Goal: Task Accomplishment & Management: Use online tool/utility

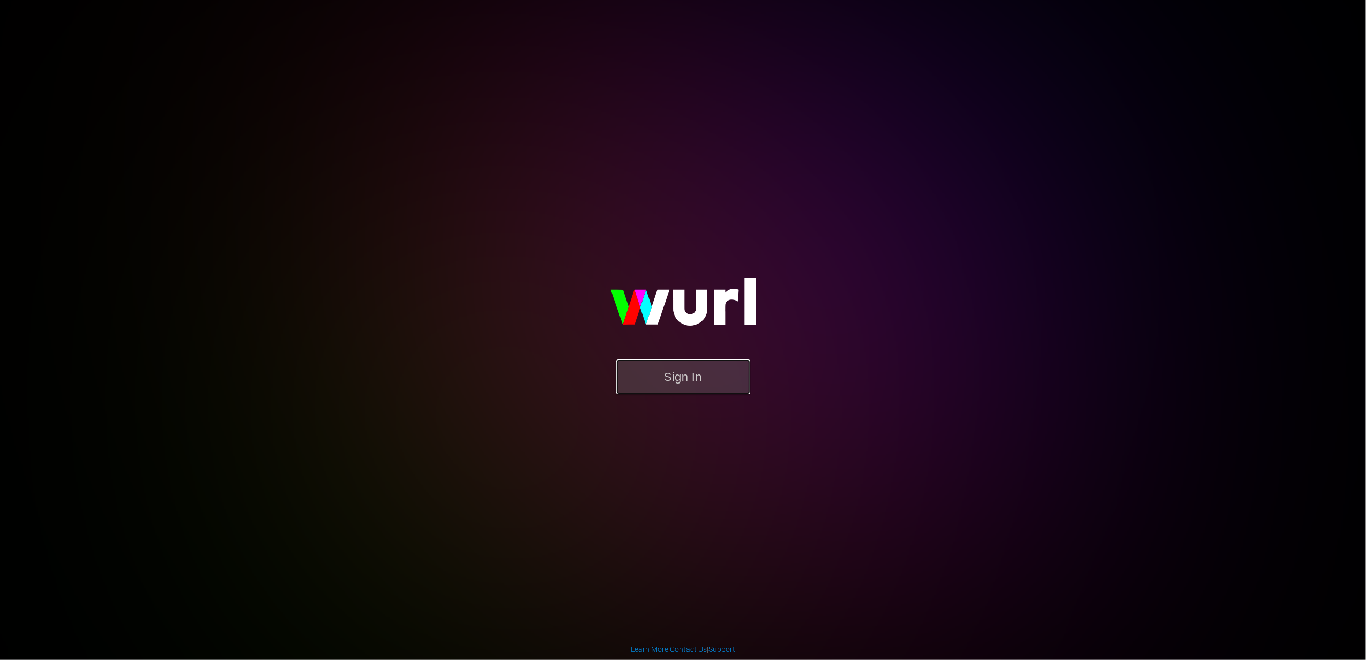
click at [672, 376] on button "Sign In" at bounding box center [683, 377] width 134 height 35
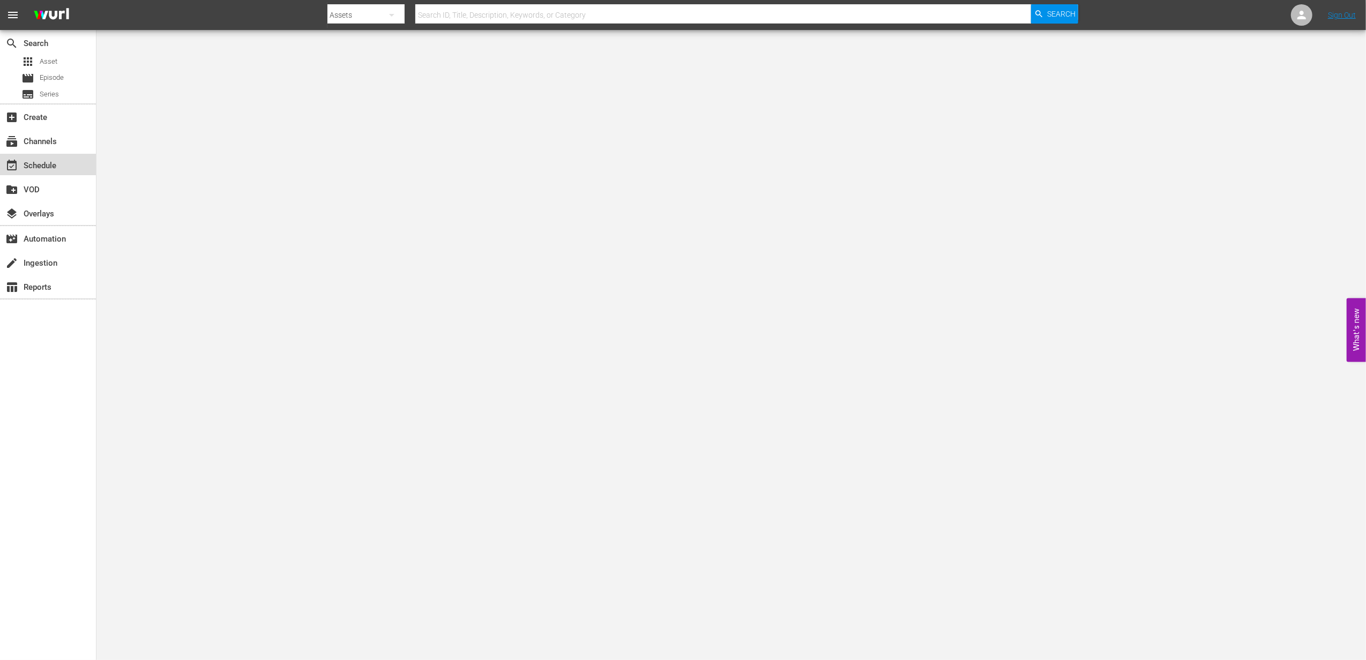
click at [23, 166] on div "event_available Schedule" at bounding box center [30, 164] width 60 height 10
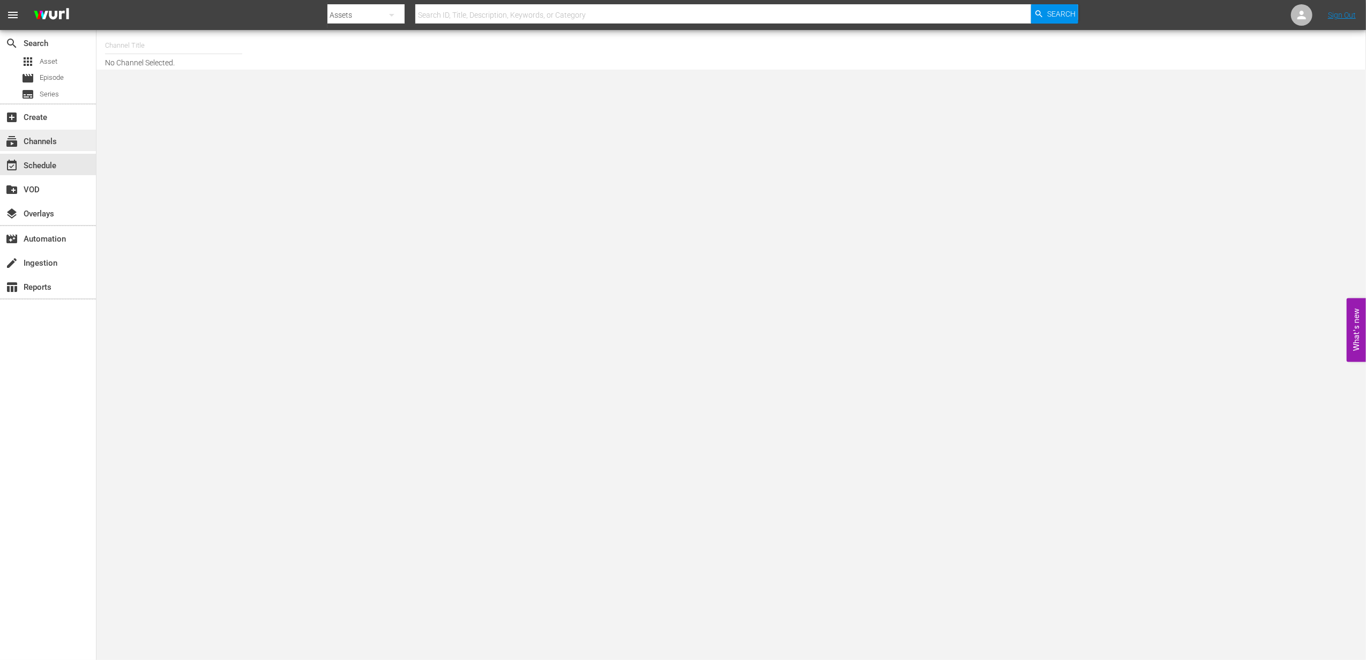
click at [43, 141] on div "subscriptions Channels" at bounding box center [30, 140] width 60 height 10
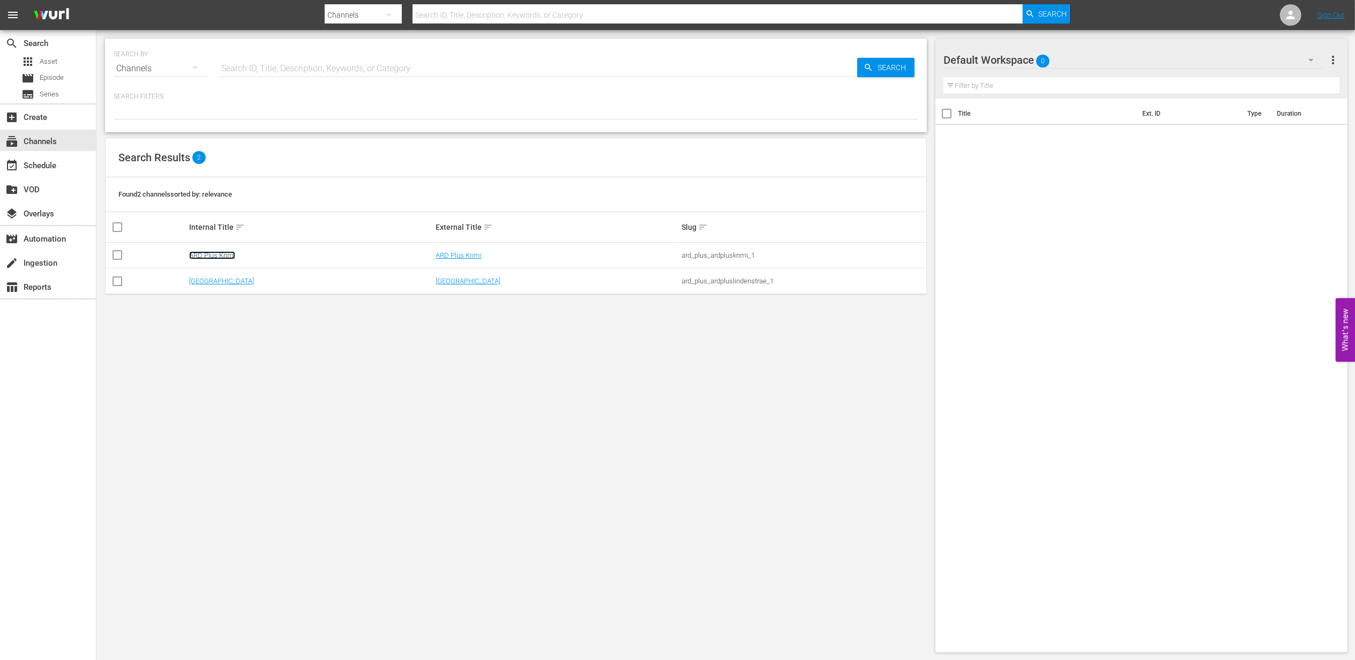
click at [221, 253] on link "ARD Plus Krimi" at bounding box center [212, 255] width 46 height 8
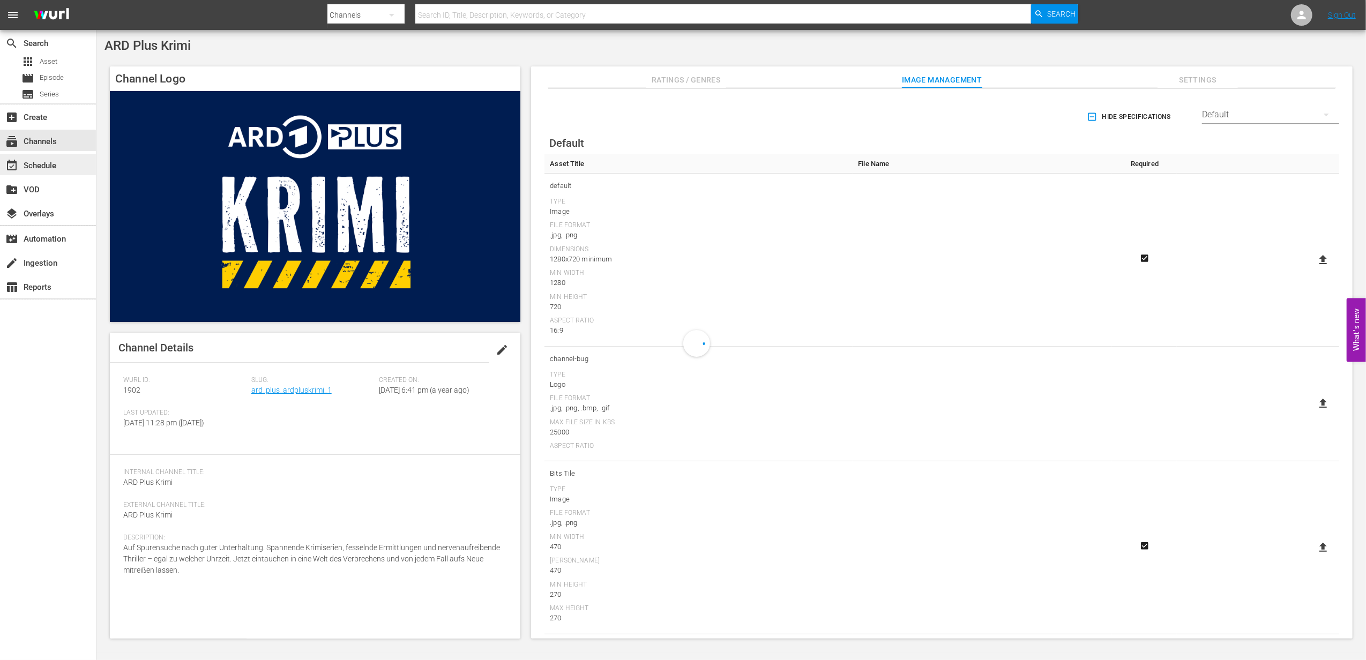
click at [41, 163] on div "event_available Schedule" at bounding box center [30, 164] width 60 height 10
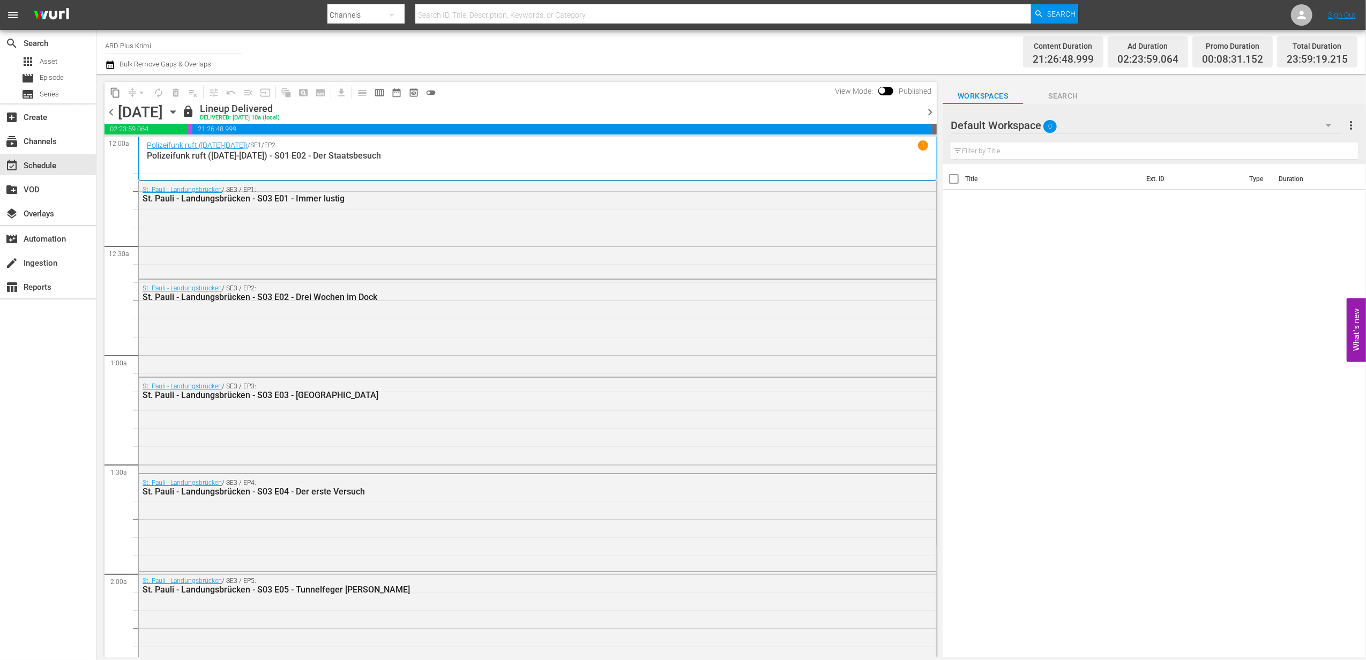
click at [179, 108] on icon "button" at bounding box center [173, 112] width 12 height 12
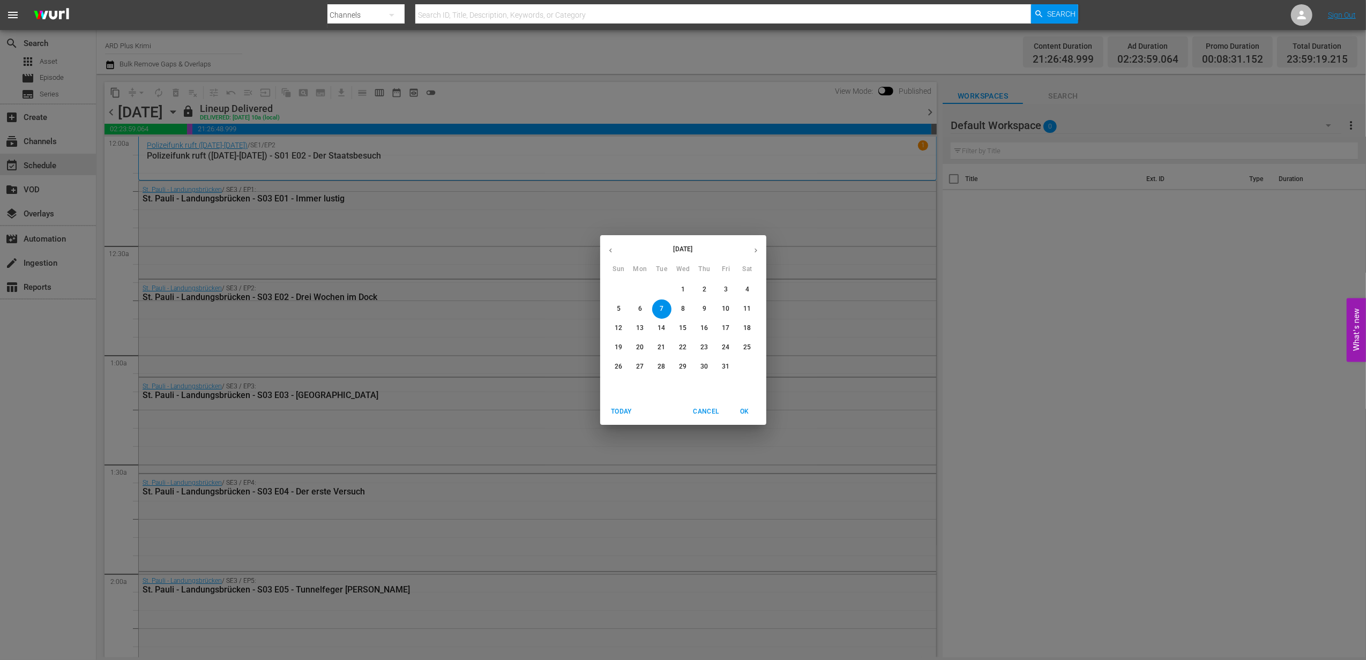
click at [757, 249] on icon "button" at bounding box center [756, 250] width 8 height 8
click at [618, 306] on p "2" at bounding box center [619, 308] width 4 height 9
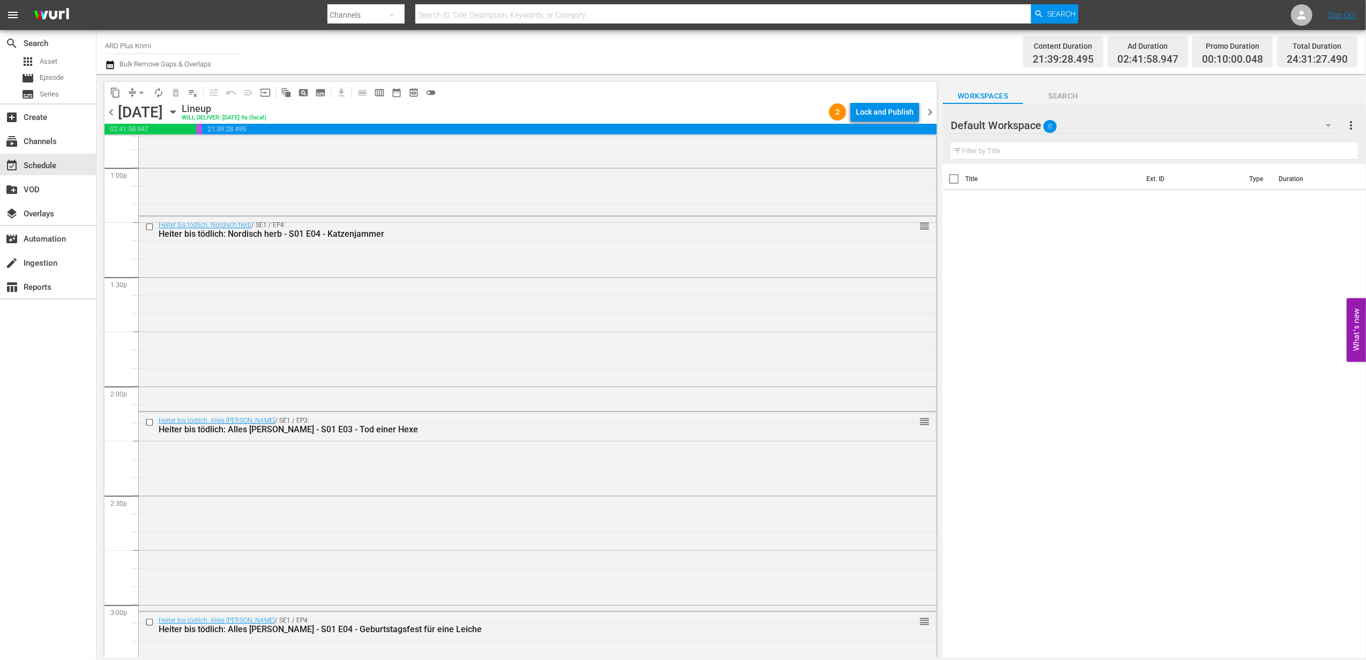
scroll to position [4924, 0]
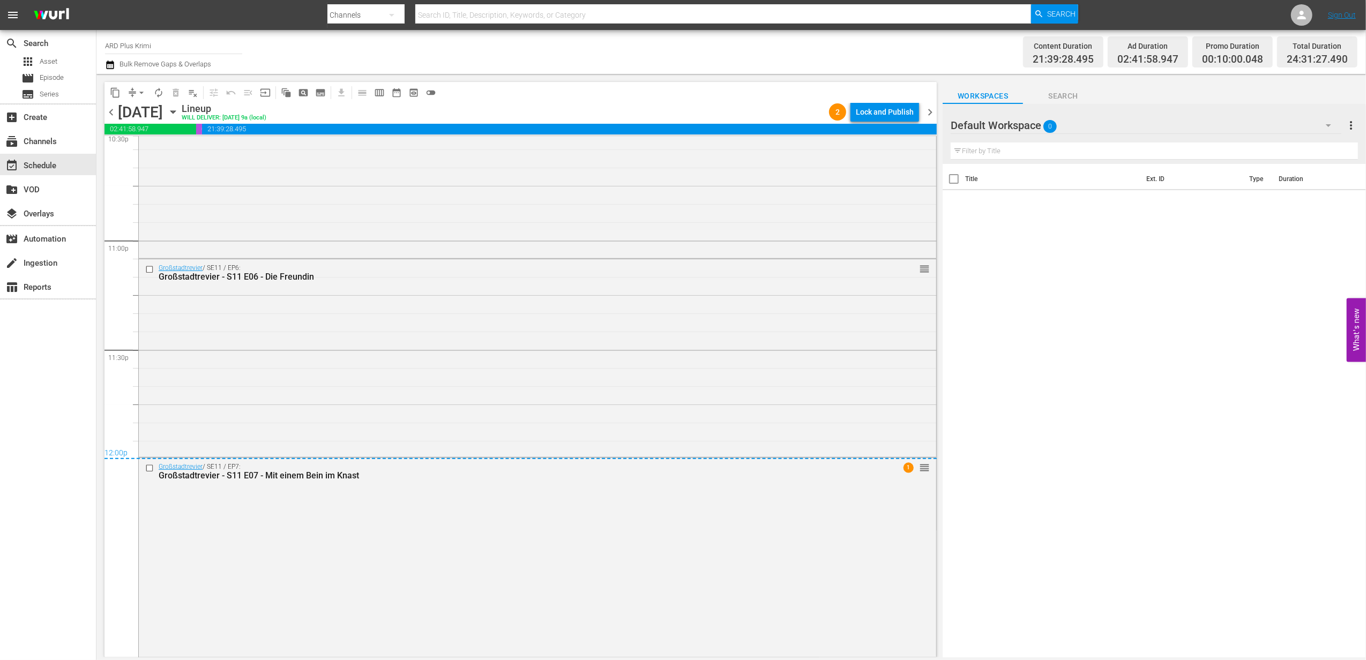
click at [179, 113] on icon "button" at bounding box center [173, 112] width 12 height 12
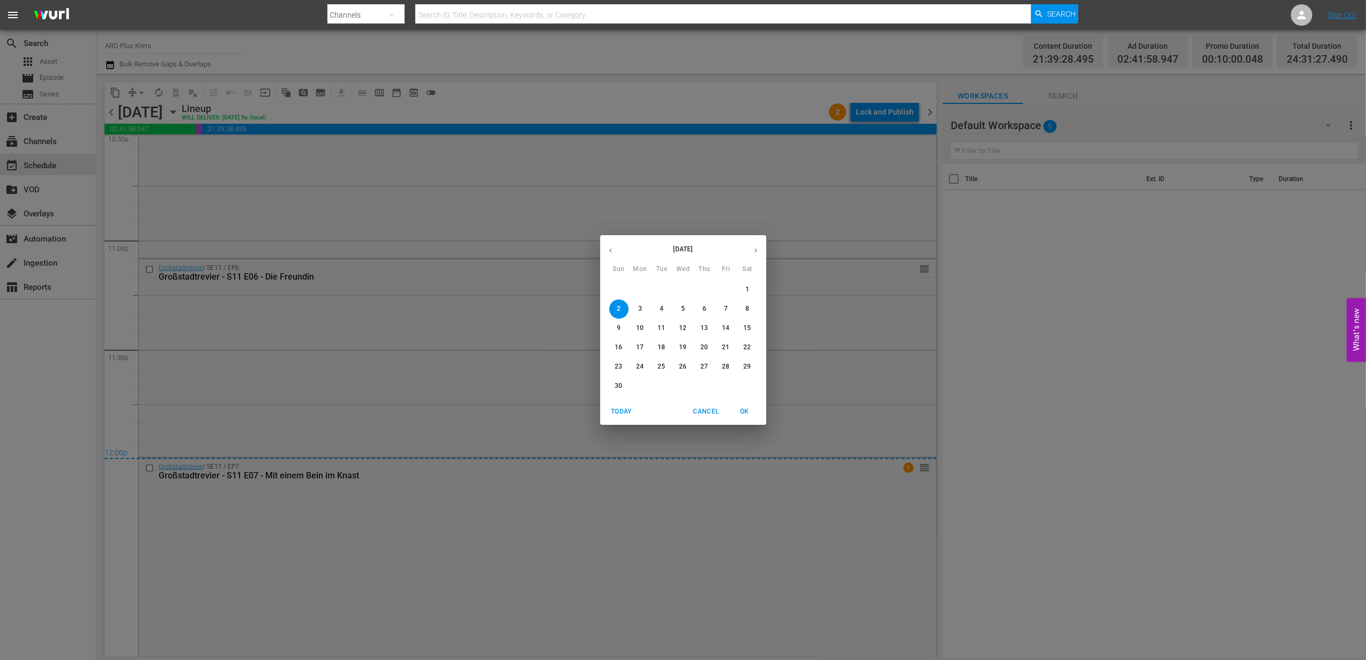
click at [611, 326] on span "9" at bounding box center [618, 328] width 19 height 9
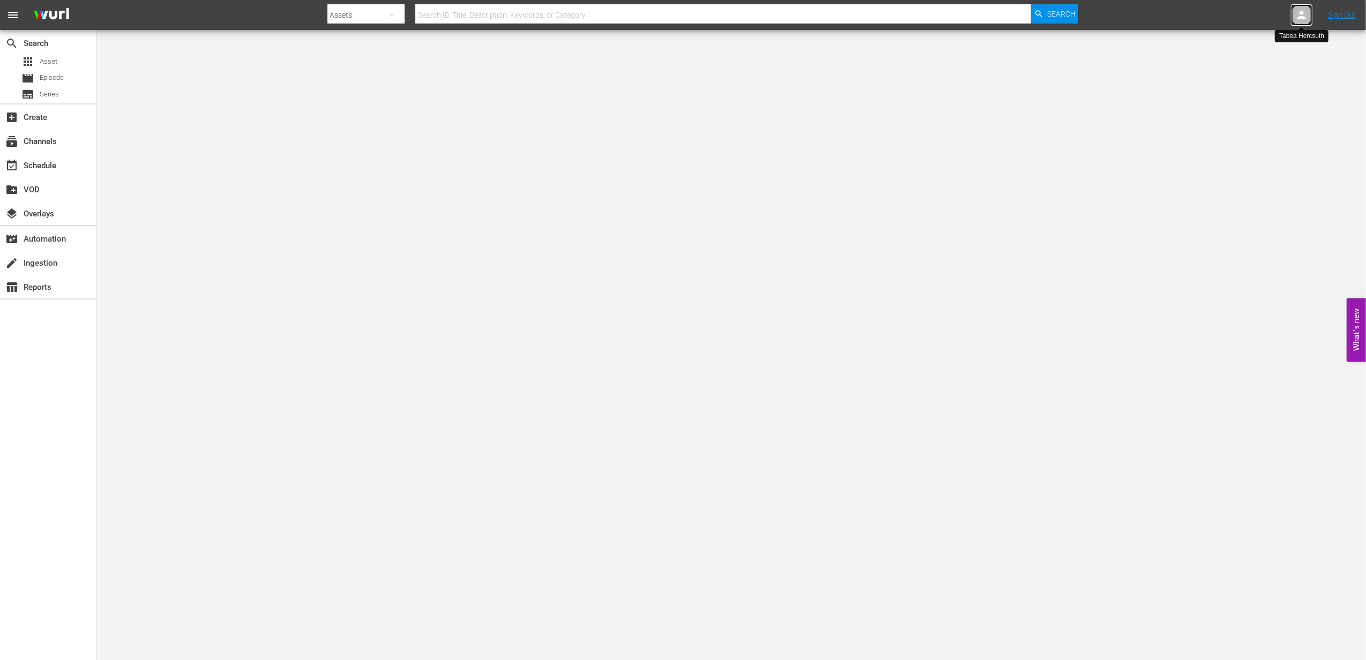
click at [1299, 20] on icon at bounding box center [1301, 15] width 13 height 13
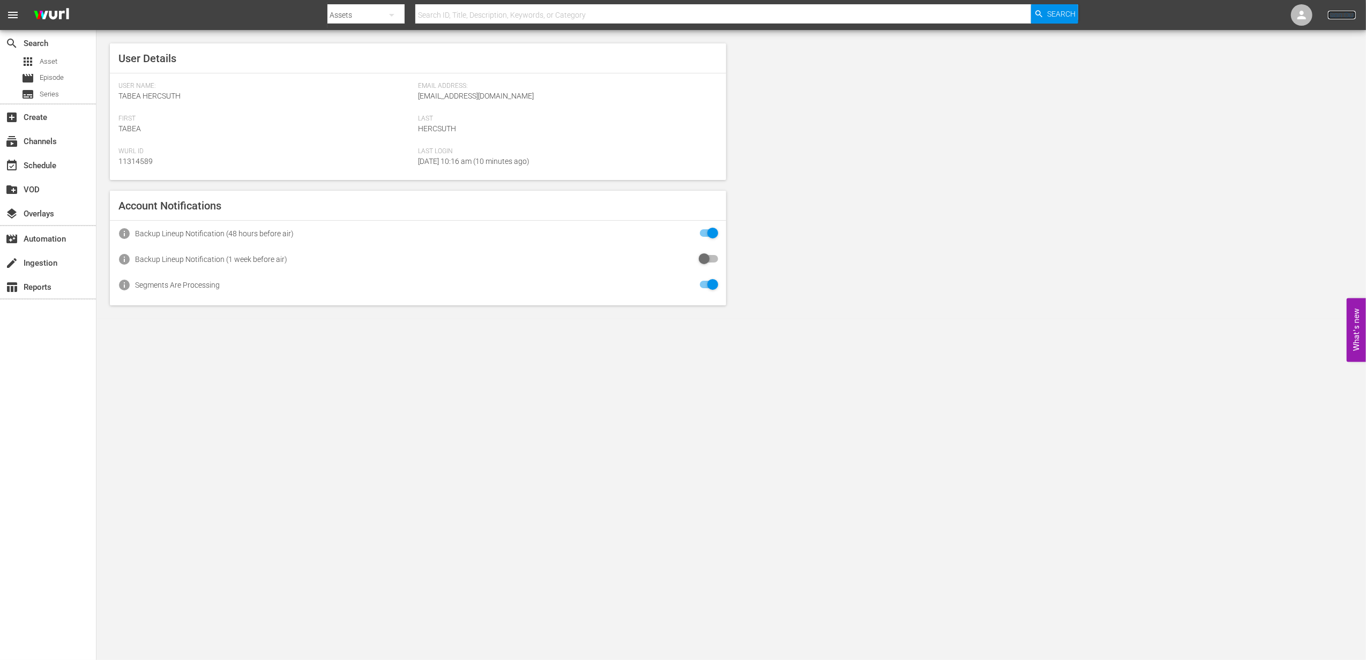
click at [1338, 17] on link "Sign Out" at bounding box center [1342, 15] width 28 height 9
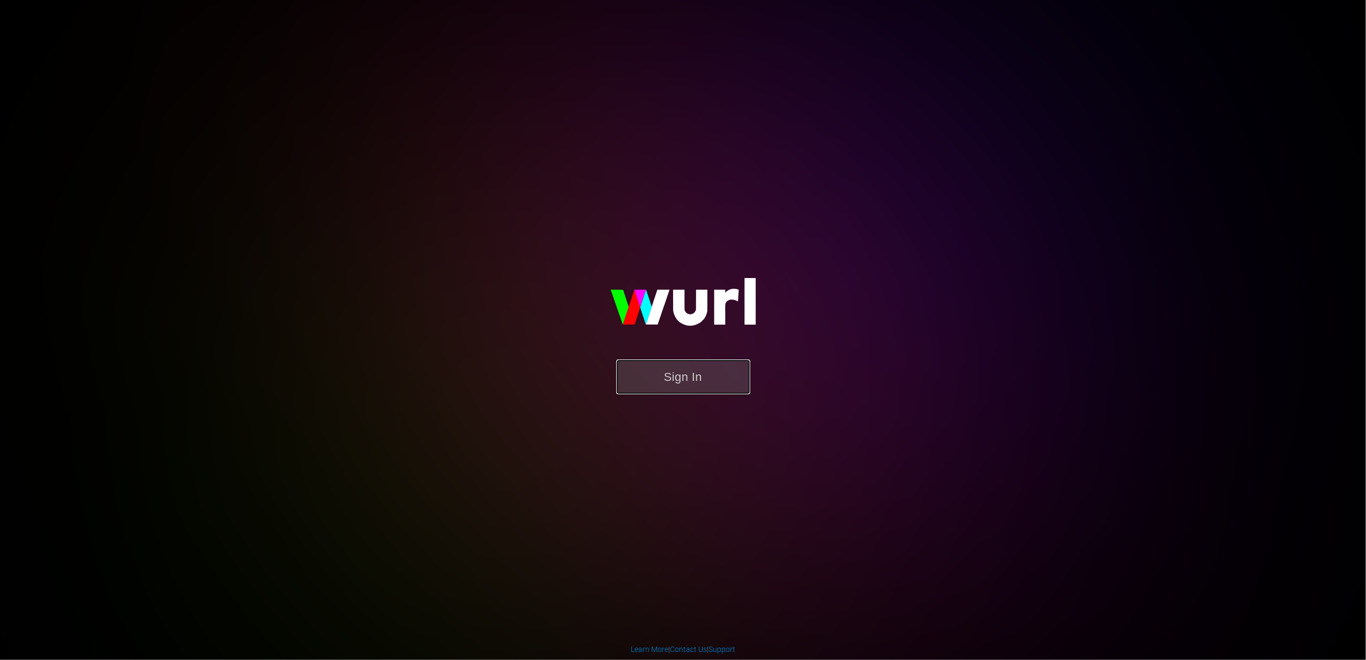
click at [676, 362] on button "Sign In" at bounding box center [683, 377] width 134 height 35
